Goal: Navigation & Orientation: Find specific page/section

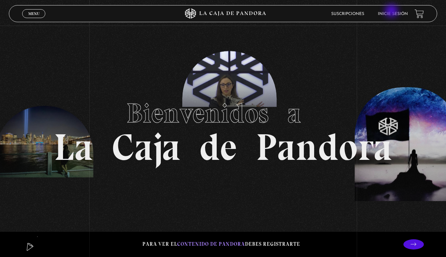
click at [392, 12] on li "Inicie sesión" at bounding box center [393, 14] width 30 height 11
click at [391, 14] on link "Inicie sesión" at bounding box center [393, 14] width 30 height 4
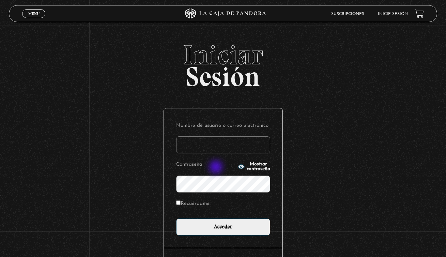
type input "carolinamadrigal7@gmail.com"
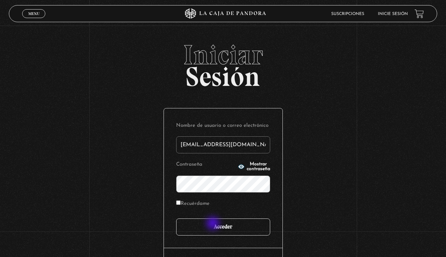
click at [215, 228] on input "Acceder" at bounding box center [223, 226] width 94 height 17
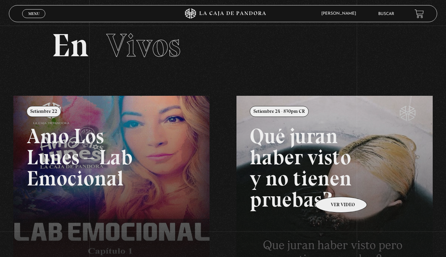
scroll to position [130, 0]
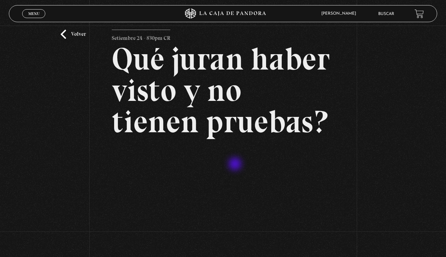
scroll to position [77, 0]
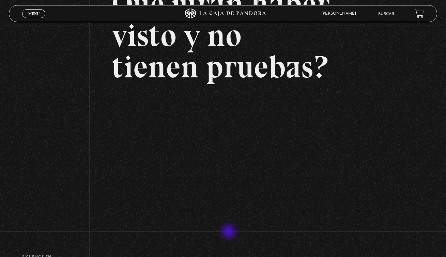
click at [229, 231] on div "Volver Setiembre 24 - 830pm CR Qué juran haber visto y no tienen pruebas?" at bounding box center [223, 103] width 222 height 257
drag, startPoint x: 222, startPoint y: 231, endPoint x: 216, endPoint y: 232, distance: 6.2
click at [221, 231] on div "Volver Setiembre 24 - 830pm CR Qué juran haber visto y no tienen pruebas?" at bounding box center [223, 103] width 222 height 257
click at [144, 5] on div "Menu Cerrar [PERSON_NAME] En vivos Pandora Centinelas Mi cuenta Salir [GEOGRAPH…" at bounding box center [223, 125] width 446 height 404
